Goal: Communication & Community: Answer question/provide support

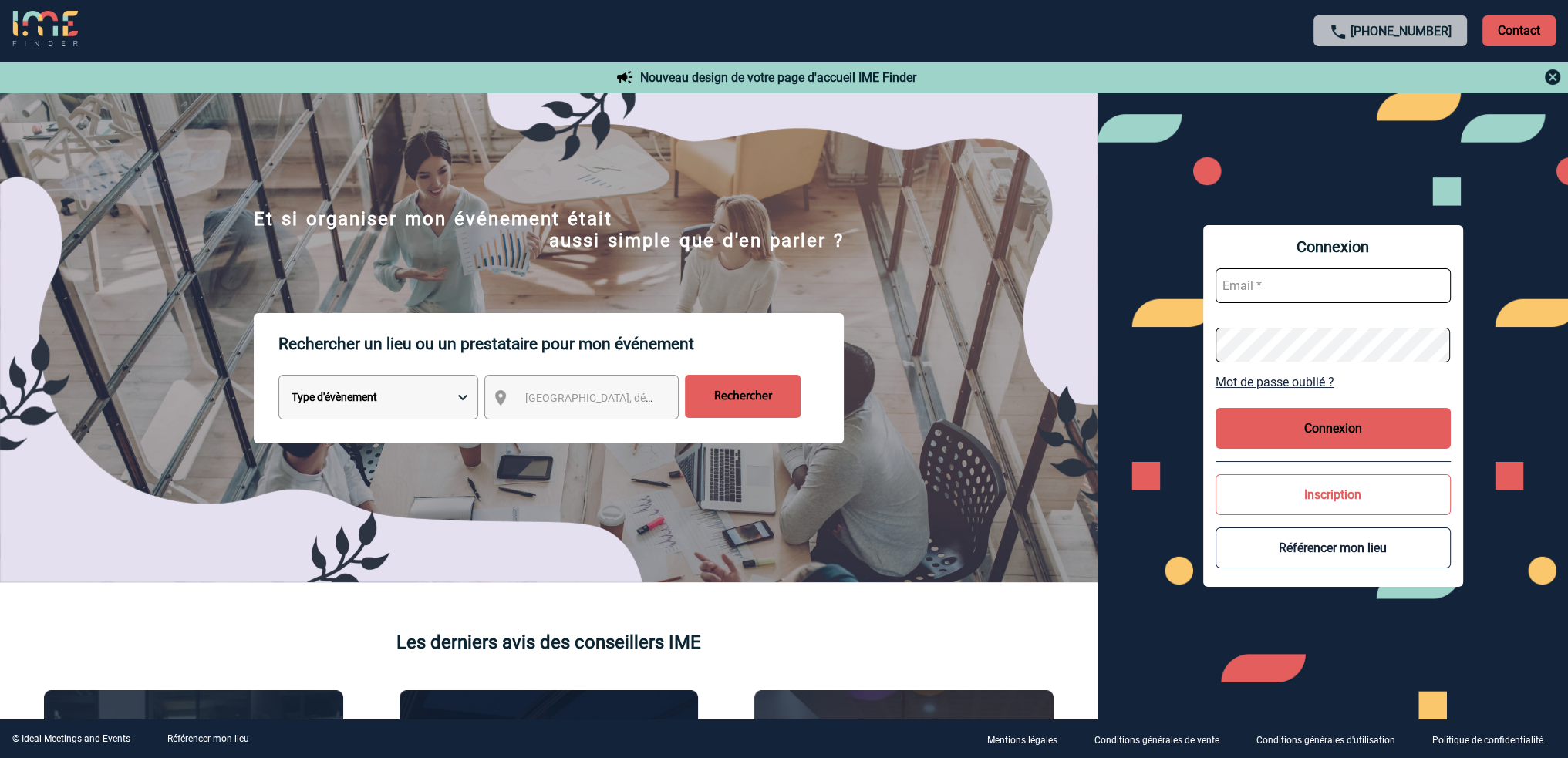
type input "roxane.mazet@capgemini.com"
click at [1339, 425] on button "Connexion" at bounding box center [1333, 428] width 235 height 40
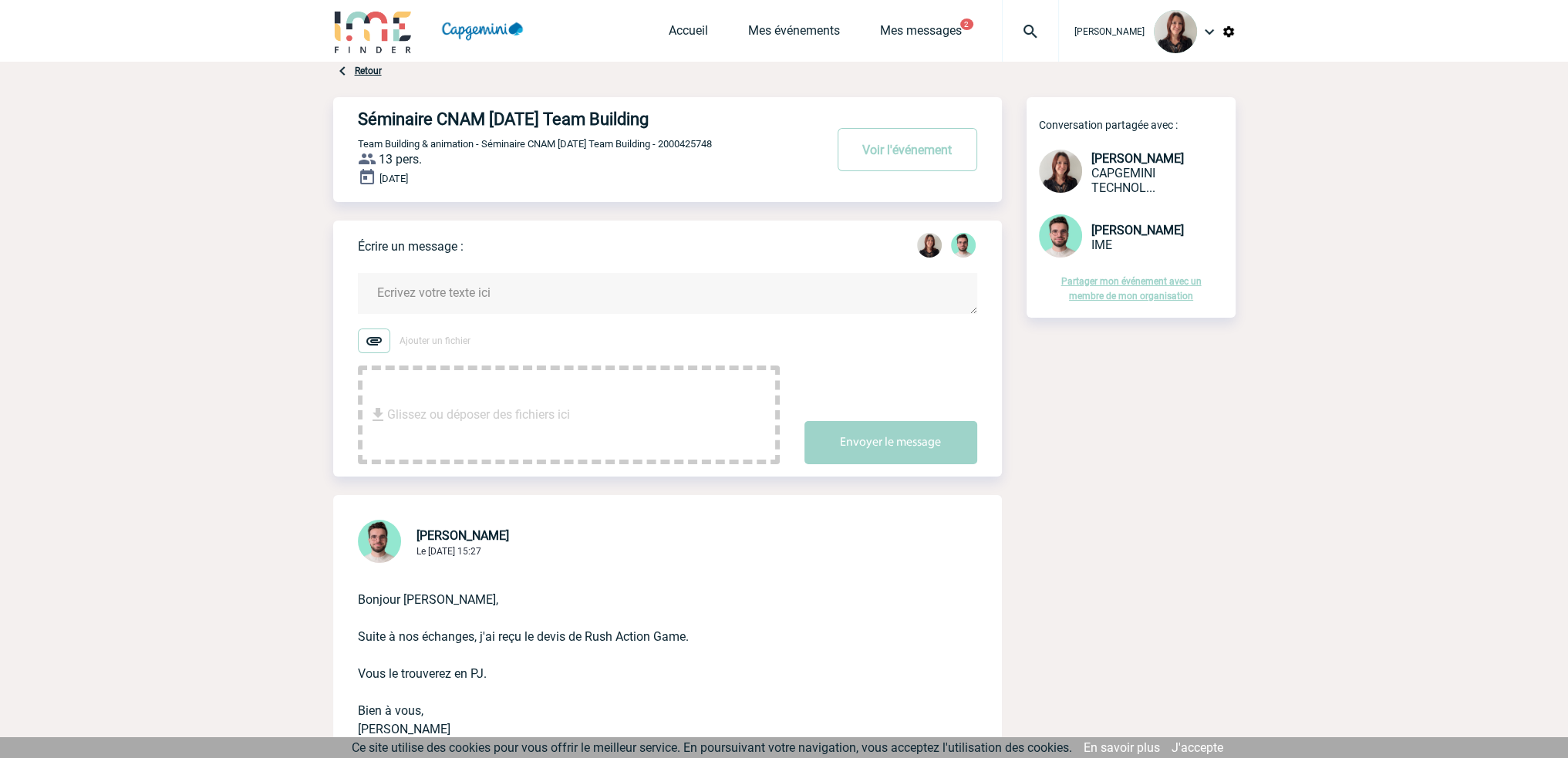
click at [397, 292] on textarea at bounding box center [668, 293] width 619 height 40
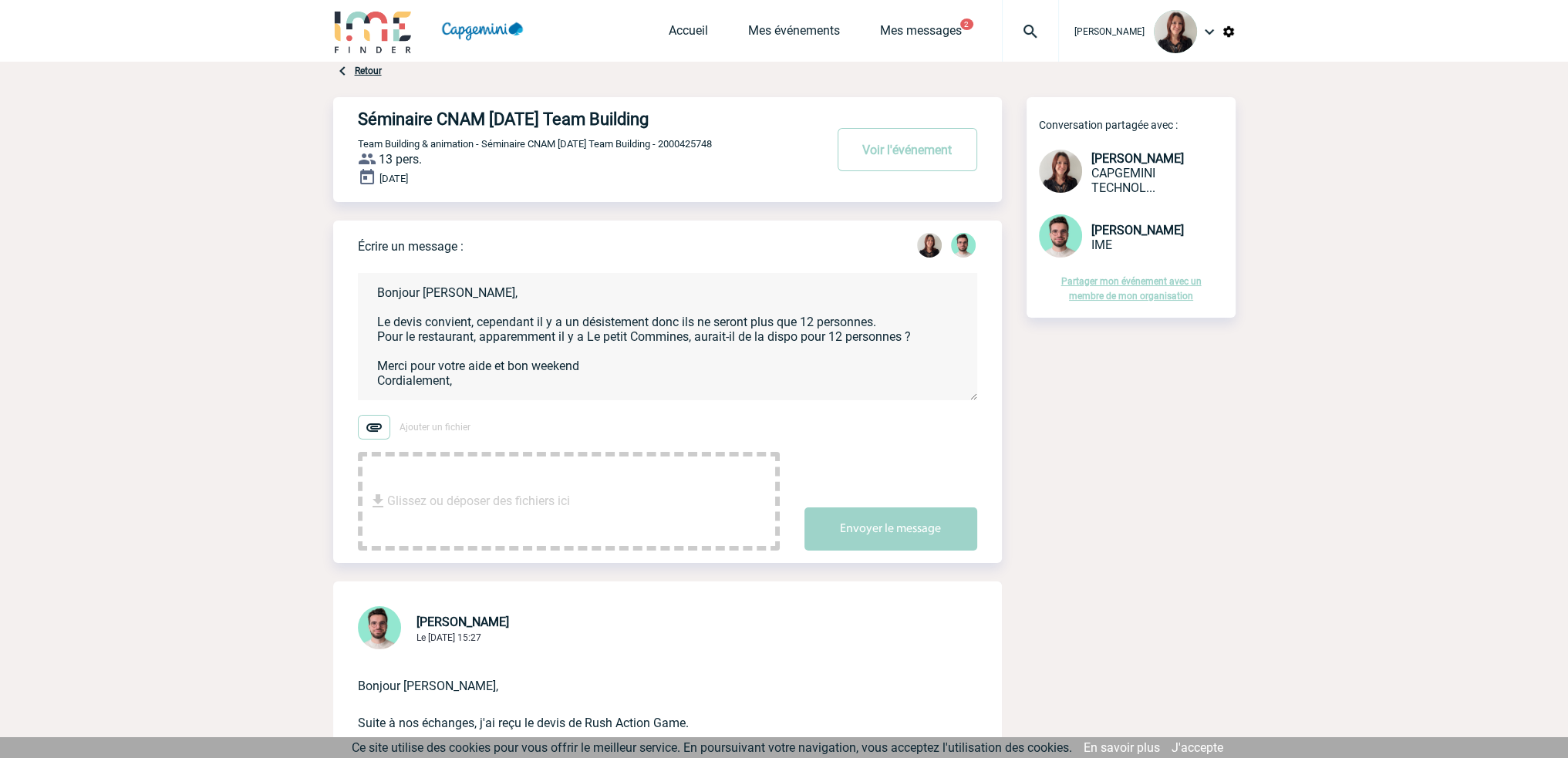
scroll to position [3, 0]
click at [887, 320] on textarea "Bonjour [PERSON_NAME], Le devis convient, cependant il y a un désistement donc …" at bounding box center [668, 337] width 619 height 127
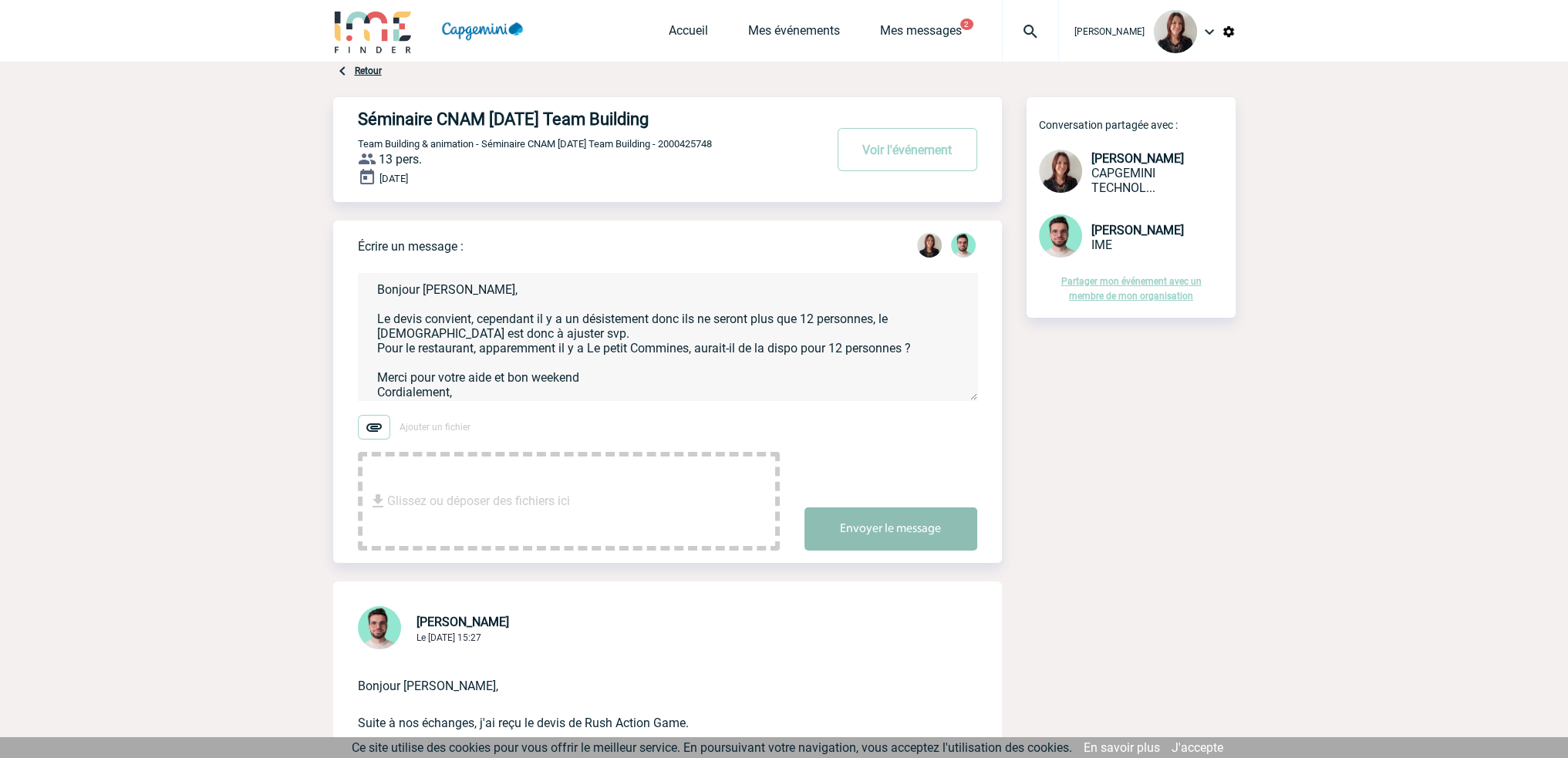
type textarea "Bonjour [PERSON_NAME], Le devis convient, cependant il y a un désistement donc …"
click at [857, 529] on button "Envoyer le message" at bounding box center [891, 529] width 173 height 43
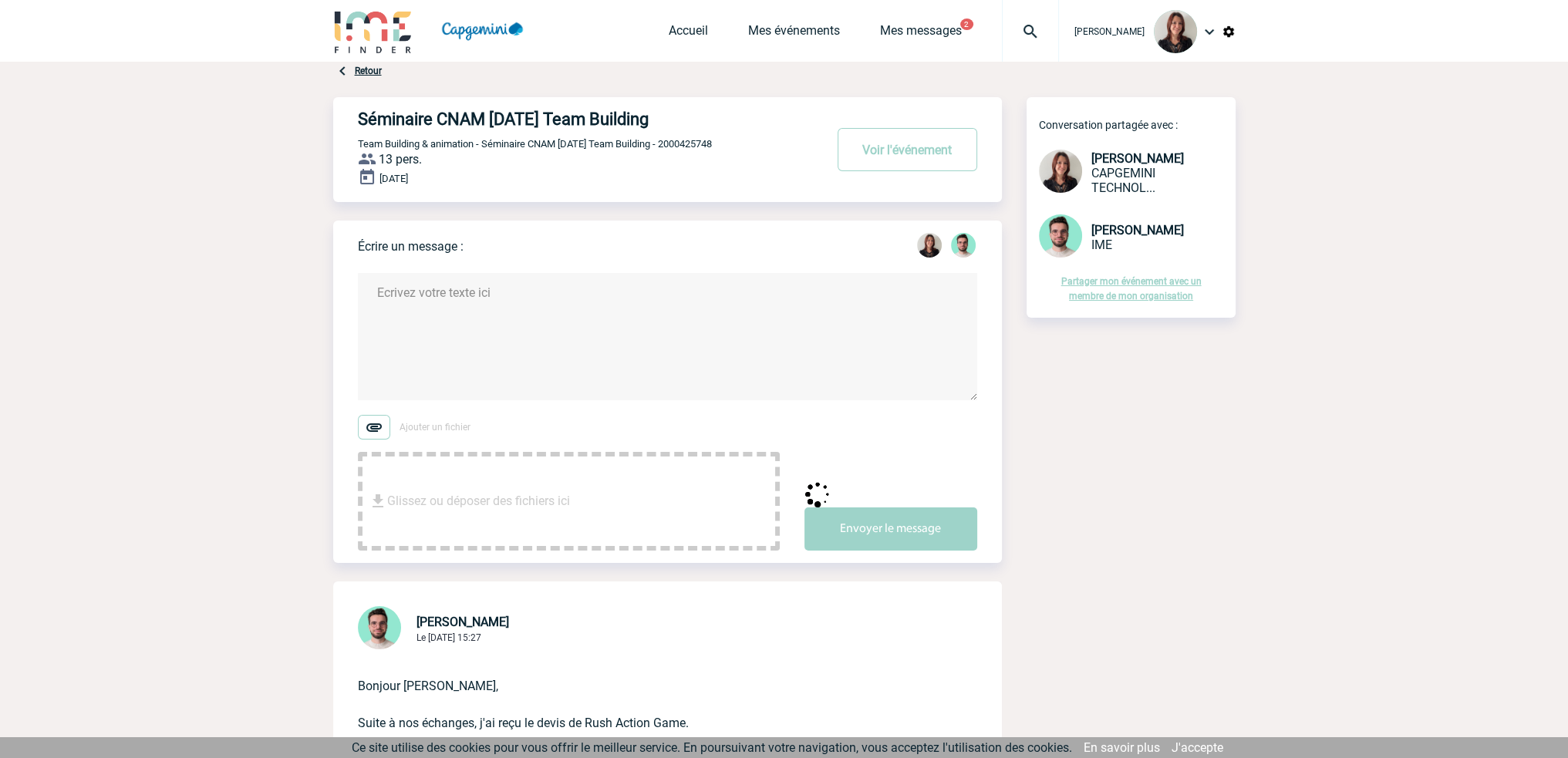
scroll to position [0, 0]
